Goal: Information Seeking & Learning: Check status

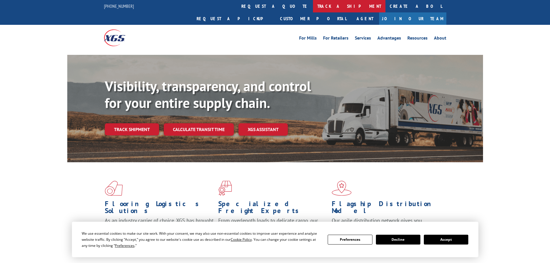
click at [313, 6] on link "track a shipment" at bounding box center [349, 6] width 72 height 12
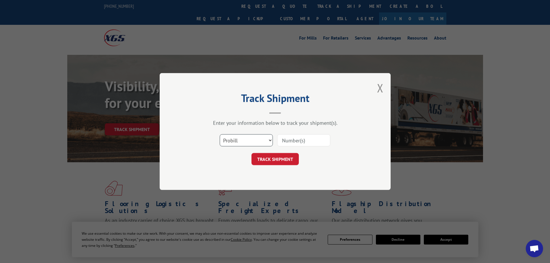
click at [244, 138] on select "Select category... Probill BOL PO" at bounding box center [246, 140] width 53 height 12
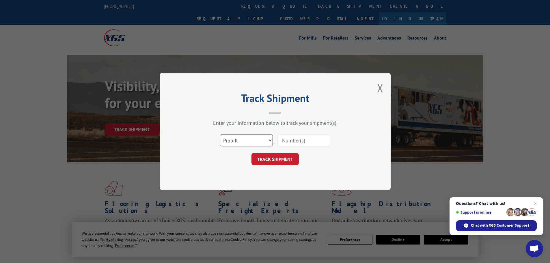
select select "bol"
click at [220, 134] on select "Select category... Probill BOL PO" at bounding box center [246, 140] width 53 height 12
click at [295, 140] on input at bounding box center [303, 140] width 53 height 12
paste input "5594136"
type input "5594136"
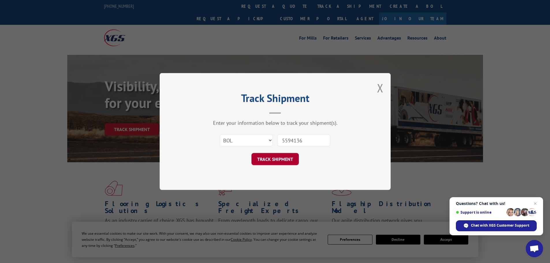
click at [280, 158] on button "TRACK SHIPMENT" at bounding box center [274, 159] width 47 height 12
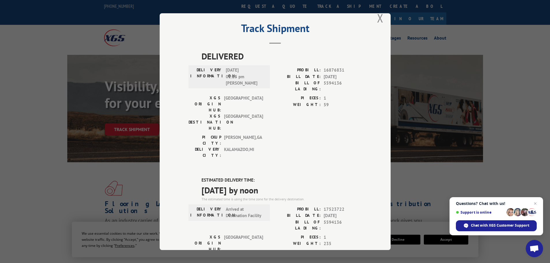
scroll to position [9, 0]
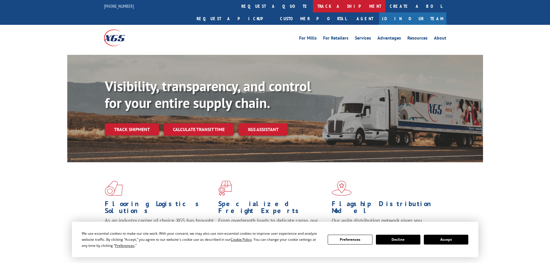
click at [313, 8] on link "track a shipment" at bounding box center [349, 6] width 72 height 12
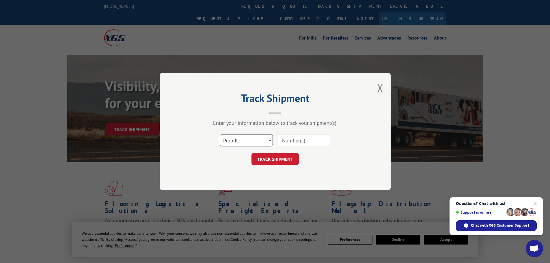
click at [234, 139] on select "Select category... Probill BOL PO" at bounding box center [246, 140] width 53 height 12
select select "bol"
click at [220, 134] on select "Select category... Probill BOL PO" at bounding box center [246, 140] width 53 height 12
click at [288, 137] on input at bounding box center [303, 140] width 53 height 12
paste input "5594159"
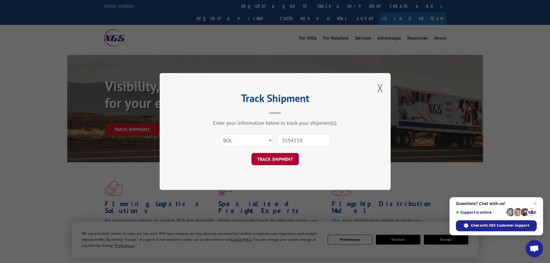
type input "5594159"
click at [277, 156] on button "TRACK SHIPMENT" at bounding box center [274, 159] width 47 height 12
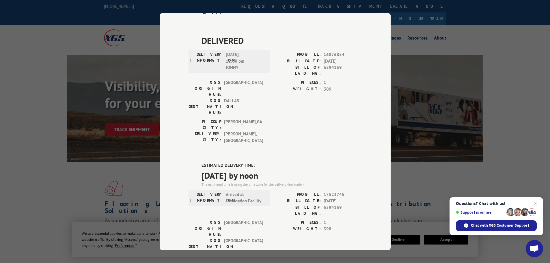
scroll to position [202, 0]
